Goal: Task Accomplishment & Management: Complete application form

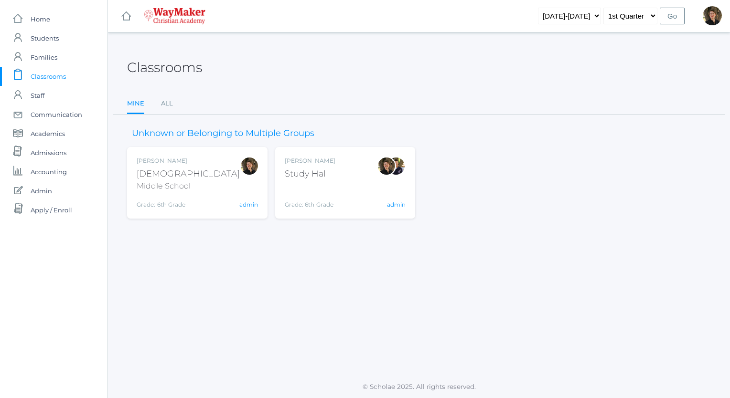
click at [143, 169] on div "Bible" at bounding box center [188, 174] width 103 height 13
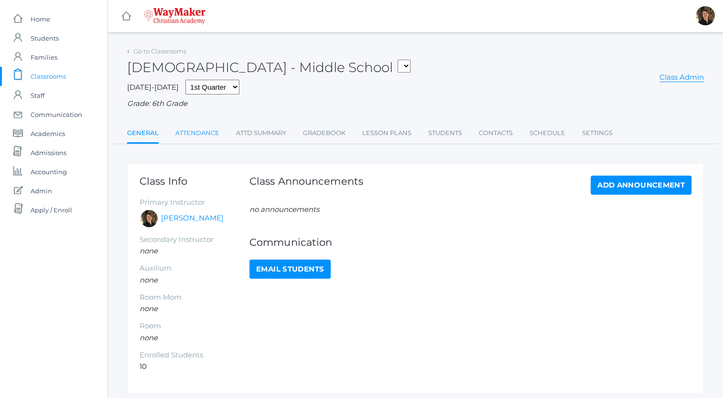
click at [200, 132] on link "Attendance" at bounding box center [197, 133] width 44 height 19
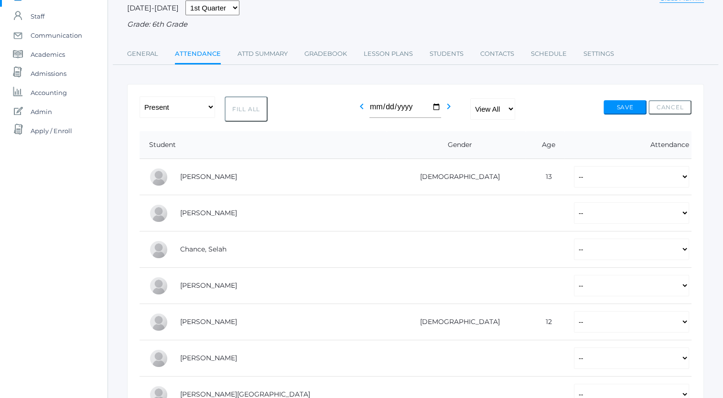
scroll to position [80, 0]
click at [586, 177] on select "-- Present Tardy Excused Tardy Unexcused Absent Excused Absent Unexcused" at bounding box center [631, 176] width 115 height 21
select select "TU"
click at [574, 166] on select "-- Present Tardy Excused Tardy Unexcused Absent Excused Absent Unexcused" at bounding box center [631, 176] width 115 height 21
click at [574, 215] on select "-- Present Tardy Excused Tardy Unexcused Absent Excused Absent Unexcused" at bounding box center [631, 212] width 115 height 21
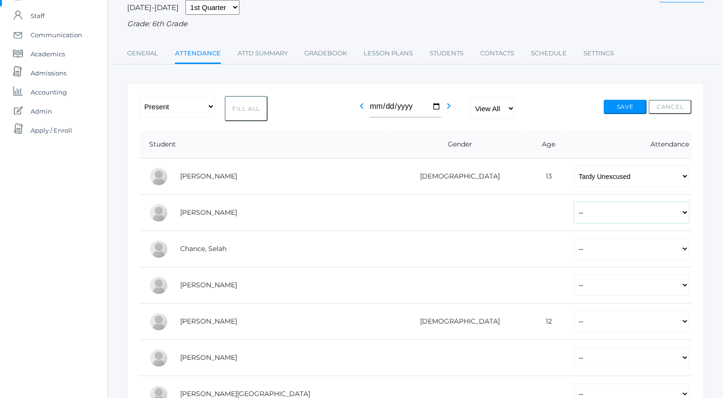
select select "TU"
click at [574, 202] on select "-- Present Tardy Excused Tardy Unexcused Absent Excused Absent Unexcused" at bounding box center [631, 212] width 115 height 21
click at [574, 247] on select "-- Present Tardy Excused Tardy Unexcused Absent Excused Absent Unexcused" at bounding box center [631, 248] width 115 height 21
select select "TU"
click at [574, 238] on select "-- Present Tardy Excused Tardy Unexcused Absent Excused Absent Unexcused" at bounding box center [631, 248] width 115 height 21
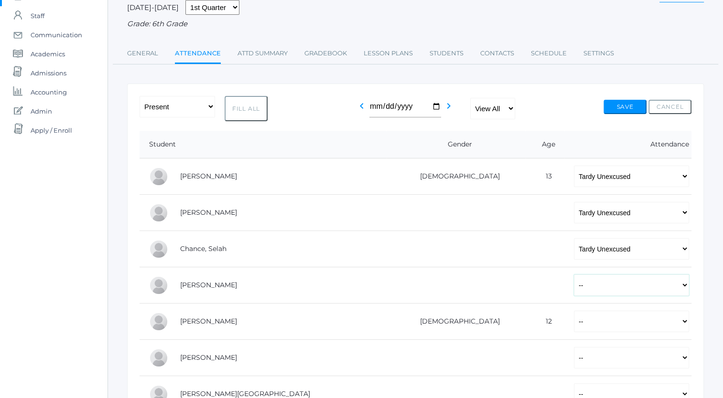
click at [574, 287] on select "-- Present Tardy Excused Tardy Unexcused Absent Excused Absent Unexcused" at bounding box center [631, 285] width 115 height 21
select select "P"
click at [574, 275] on select "-- Present Tardy Excused Tardy Unexcused Absent Excused Absent Unexcused" at bounding box center [631, 285] width 115 height 21
click at [574, 324] on select "-- Present Tardy Excused Tardy Unexcused Absent Excused Absent Unexcused" at bounding box center [631, 321] width 115 height 21
select select "TU"
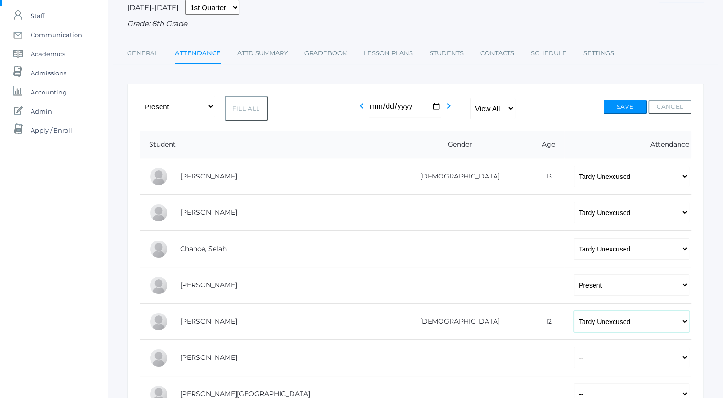
click at [574, 311] on select "-- Present Tardy Excused Tardy Unexcused Absent Excused Absent Unexcused" at bounding box center [631, 321] width 115 height 21
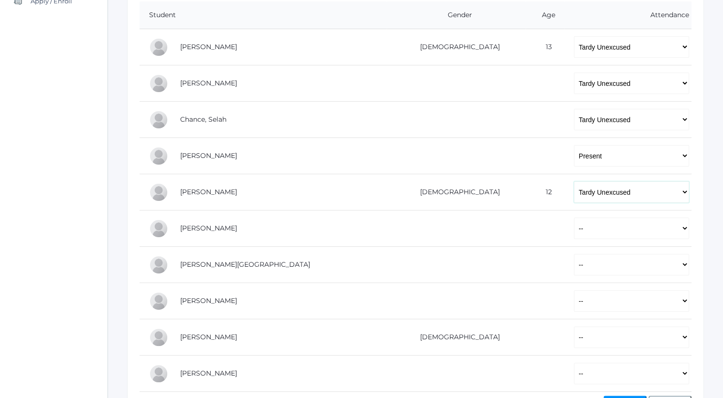
scroll to position [210, 0]
click at [574, 232] on select "-- Present Tardy Excused Tardy Unexcused Absent Excused Absent Unexcused" at bounding box center [631, 227] width 115 height 21
select select "P"
click at [574, 217] on select "-- Present Tardy Excused Tardy Unexcused Absent Excused Absent Unexcused" at bounding box center [631, 227] width 115 height 21
click at [574, 265] on select "-- Present Tardy Excused Tardy Unexcused Absent Excused Absent Unexcused" at bounding box center [631, 264] width 115 height 21
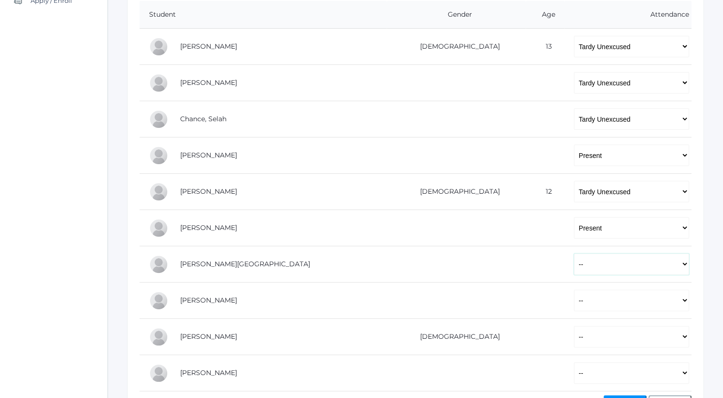
select select "P"
click at [574, 254] on select "-- Present Tardy Excused Tardy Unexcused Absent Excused Absent Unexcused" at bounding box center [631, 264] width 115 height 21
click at [574, 226] on select "-- Present Tardy Excused Tardy Unexcused Absent Excused Absent Unexcused" at bounding box center [631, 227] width 115 height 21
select select "TU"
click at [574, 217] on select "-- Present Tardy Excused Tardy Unexcused Absent Excused Absent Unexcused" at bounding box center [631, 227] width 115 height 21
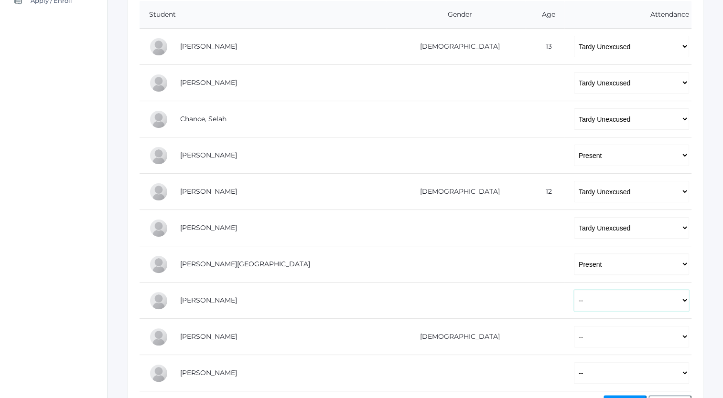
click at [574, 299] on select "-- Present Tardy Excused Tardy Unexcused Absent Excused Absent Unexcused" at bounding box center [631, 300] width 115 height 21
select select "P"
click at [574, 290] on select "-- Present Tardy Excused Tardy Unexcused Absent Excused Absent Unexcused" at bounding box center [631, 300] width 115 height 21
click at [574, 336] on select "-- Present Tardy Excused Tardy Unexcused Absent Excused Absent Unexcused" at bounding box center [631, 336] width 115 height 21
select select "P"
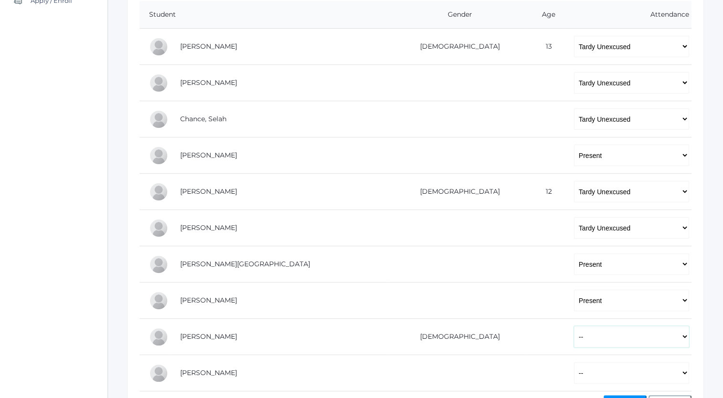
click at [574, 326] on select "-- Present Tardy Excused Tardy Unexcused Absent Excused Absent Unexcused" at bounding box center [631, 336] width 115 height 21
click at [574, 372] on select "-- Present Tardy Excused Tardy Unexcused Absent Excused Absent Unexcused" at bounding box center [631, 372] width 115 height 21
select select "TU"
click at [574, 362] on select "-- Present Tardy Excused Tardy Unexcused Absent Excused Absent Unexcused" at bounding box center [631, 372] width 115 height 21
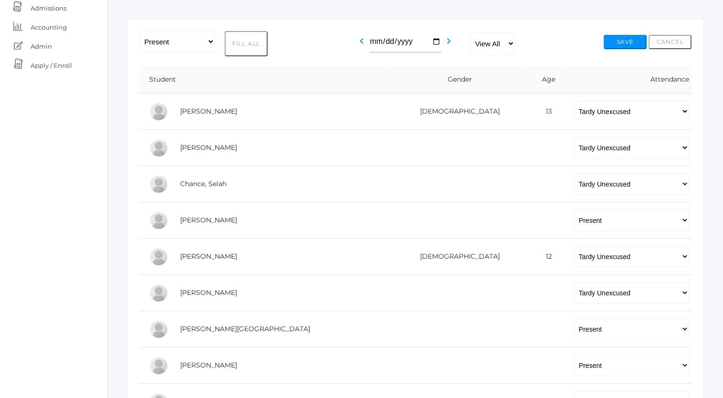
scroll to position [144, 0]
click at [581, 112] on select "-- Present Tardy Excused Tardy Unexcused Absent Excused Absent Unexcused" at bounding box center [631, 111] width 115 height 21
click at [574, 101] on select "-- Present Tardy Excused Tardy Unexcused Absent Excused Absent Unexcused" at bounding box center [631, 111] width 115 height 21
click at [615, 42] on button "Save" at bounding box center [624, 42] width 43 height 14
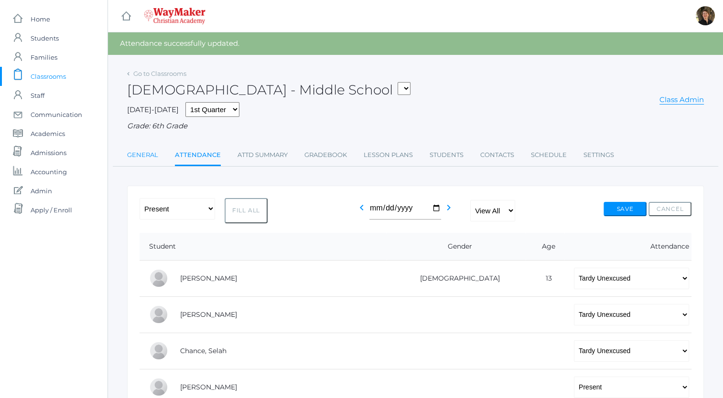
click at [134, 155] on link "General" at bounding box center [142, 155] width 31 height 19
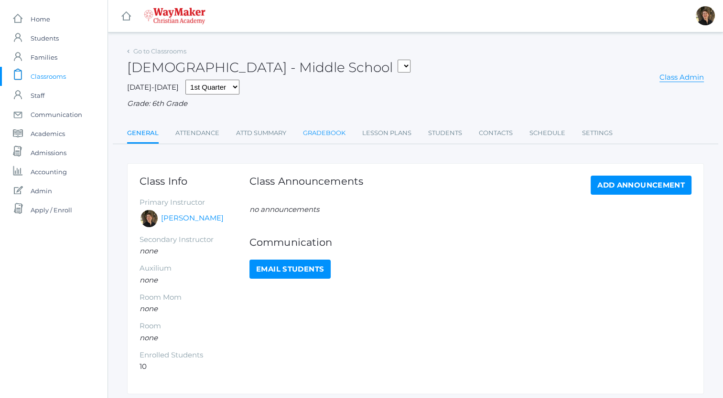
click at [330, 133] on link "Gradebook" at bounding box center [324, 133] width 43 height 19
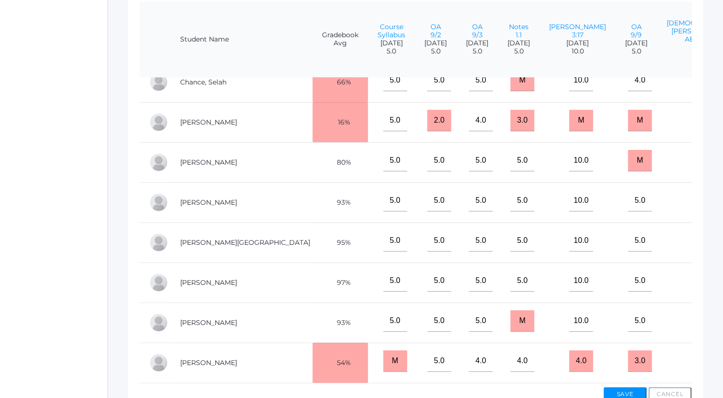
scroll to position [242, 0]
click at [196, 157] on link "[PERSON_NAME]" at bounding box center [208, 161] width 57 height 9
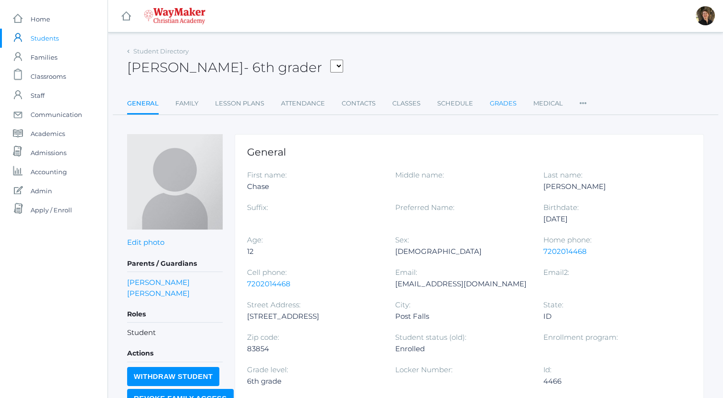
click at [504, 106] on link "Grades" at bounding box center [503, 103] width 27 height 19
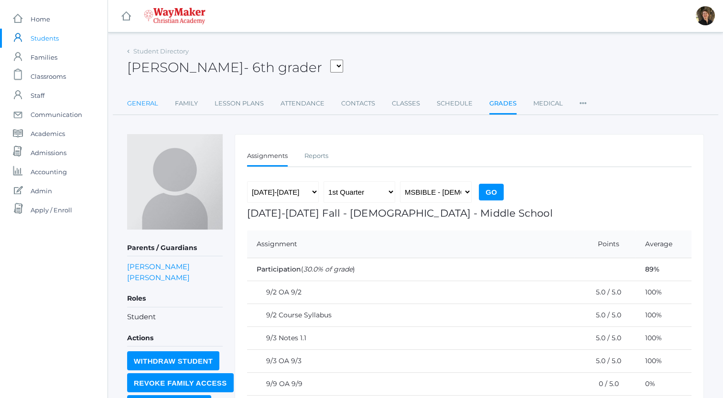
click at [139, 103] on link "General" at bounding box center [142, 103] width 31 height 19
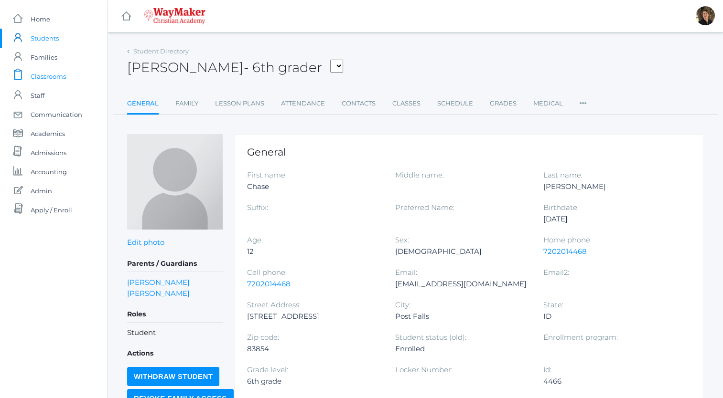
click at [57, 75] on span "Classrooms" at bounding box center [48, 76] width 35 height 19
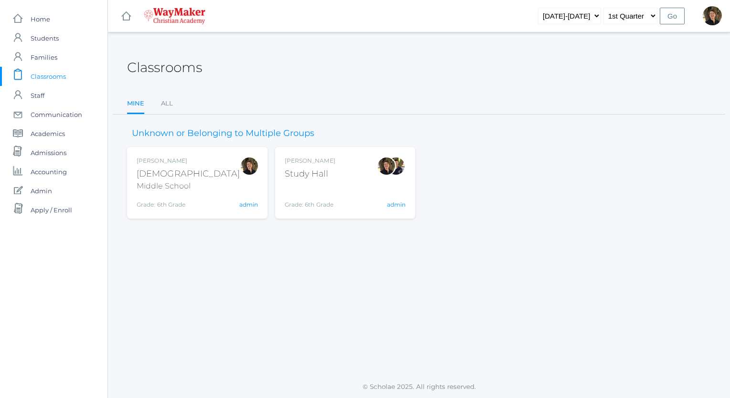
click at [150, 178] on div "Bible" at bounding box center [188, 174] width 103 height 13
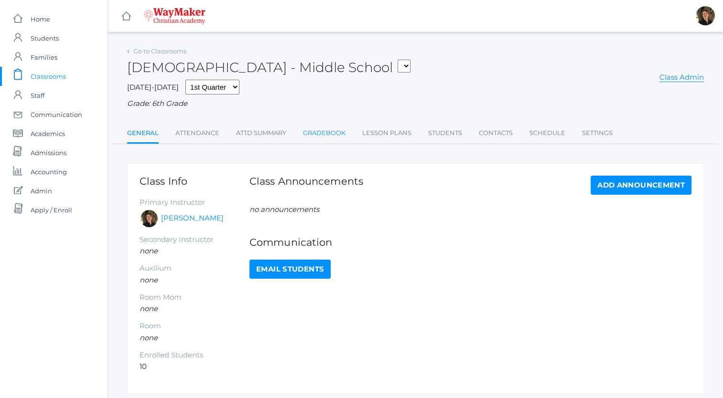
click at [327, 134] on link "Gradebook" at bounding box center [324, 133] width 43 height 19
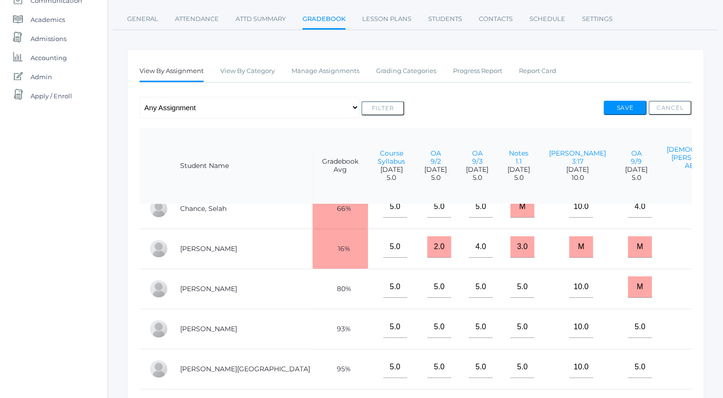
scroll to position [96, 0]
click at [186, 16] on link "Attendance" at bounding box center [197, 19] width 44 height 19
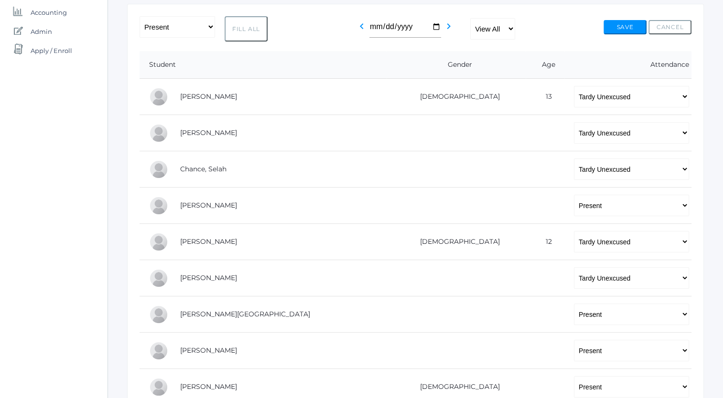
scroll to position [160, 0]
click at [574, 242] on select "-- Present Tardy Excused Tardy Unexcused Absent Excused Absent Unexcused" at bounding box center [631, 241] width 115 height 21
select select "TE"
click at [574, 231] on select "-- Present Tardy Excused Tardy Unexcused Absent Excused Absent Unexcused" at bounding box center [631, 241] width 115 height 21
click at [628, 28] on button "Save" at bounding box center [624, 27] width 43 height 14
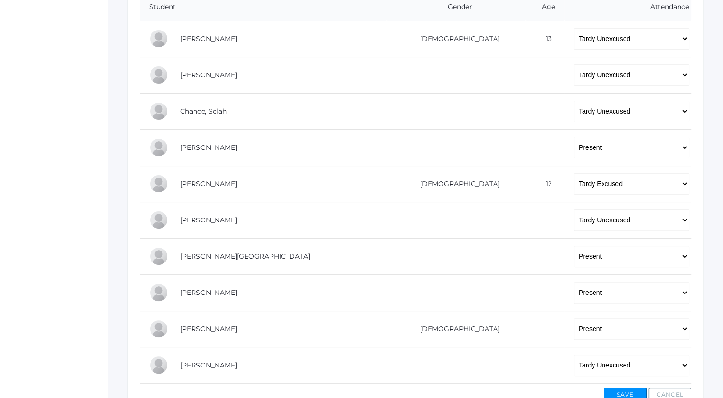
scroll to position [239, 0]
click at [574, 75] on select "-- Present Tardy Excused Tardy Unexcused Absent Excused Absent Unexcused" at bounding box center [631, 75] width 115 height 21
select select "AU"
click at [574, 65] on select "-- Present Tardy Excused Tardy Unexcused Absent Excused Absent Unexcused" at bounding box center [631, 75] width 115 height 21
click at [612, 391] on button "Save" at bounding box center [624, 396] width 43 height 14
